Goal: Task Accomplishment & Management: Manage account settings

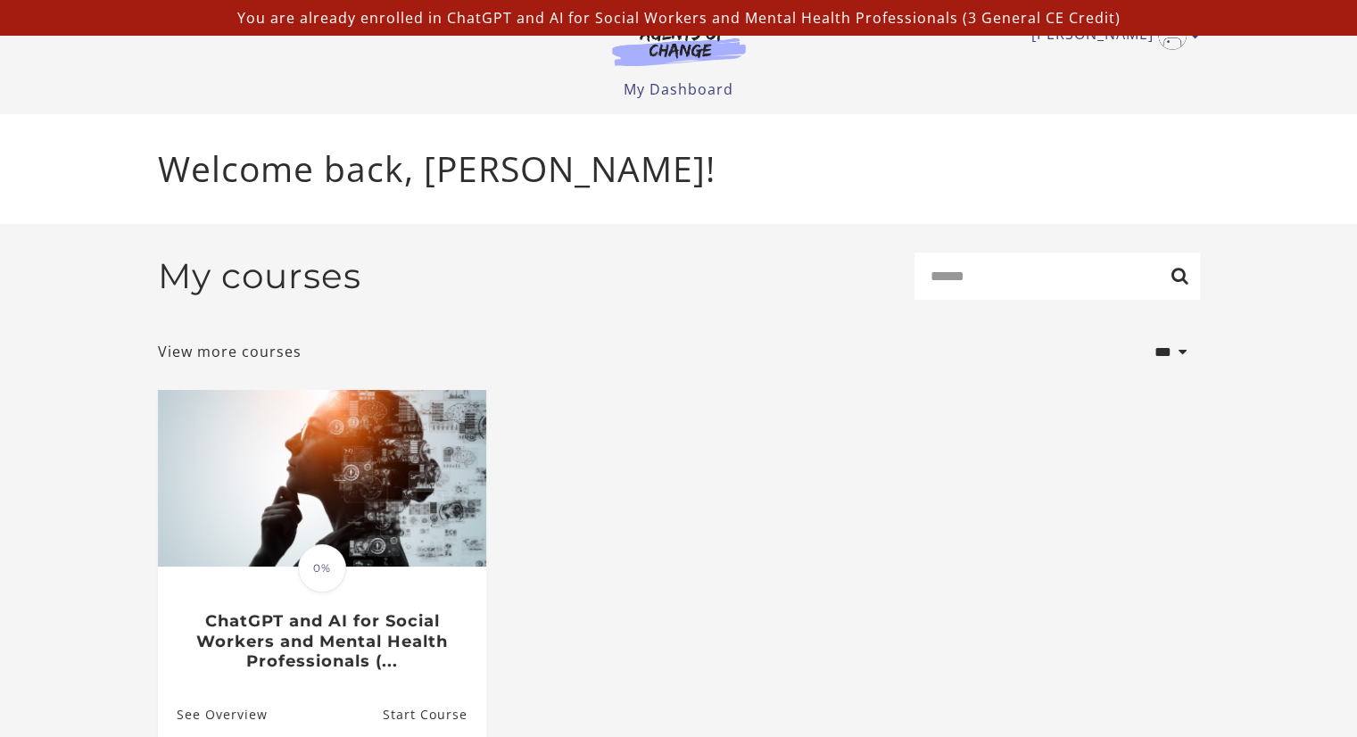
click at [1286, 63] on header "[PERSON_NAME] My Account Support Sign Out Toggle menu Menu My Dashboard My Acco…" at bounding box center [678, 57] width 1357 height 114
click at [1195, 39] on icon "Toggle menu" at bounding box center [1195, 36] width 9 height 14
click at [1108, 126] on link "Sign Out" at bounding box center [1125, 126] width 157 height 30
